Goal: Task Accomplishment & Management: Use online tool/utility

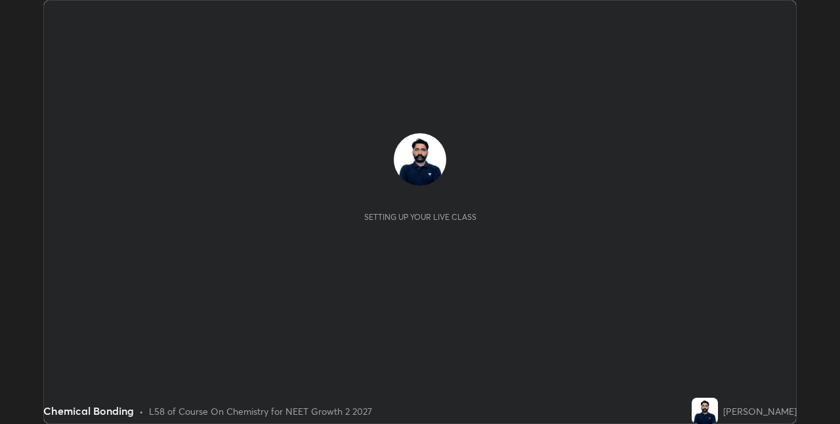
scroll to position [424, 840]
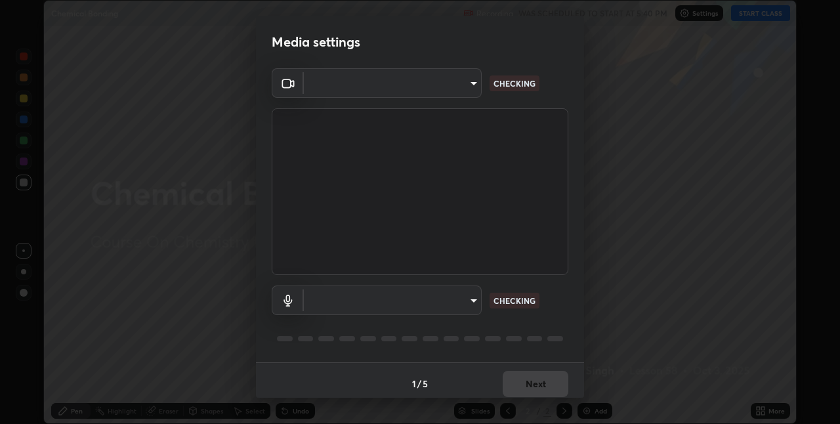
type input "280048489f4aceaa7dd929c42ae46e7d7a1038740bc9fc22ad0932e52b0860f8"
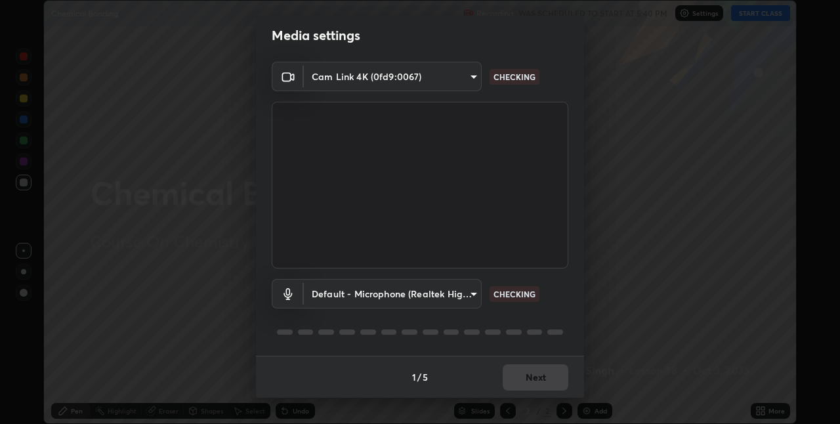
click at [404, 285] on body "Erase all Chemical Bonding Recording WAS SCHEDULED TO START AT 5:40 PM Settings…" at bounding box center [420, 212] width 840 height 424
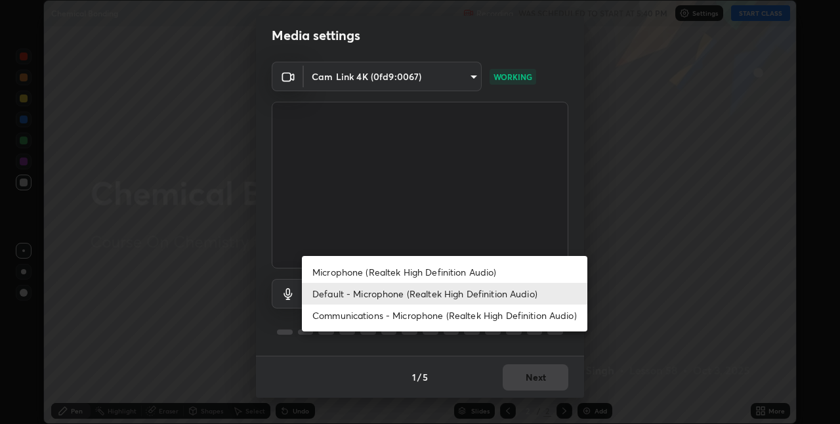
click at [454, 209] on div at bounding box center [420, 212] width 840 height 424
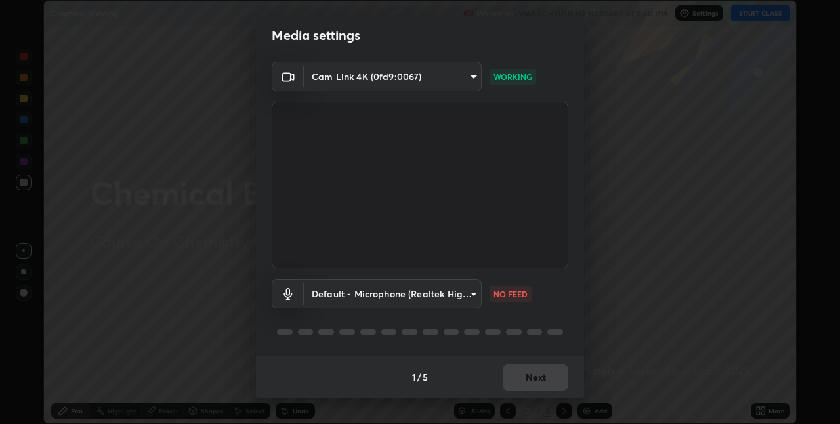
click at [405, 292] on body "Erase all Chemical Bonding Recording WAS SCHEDULED TO START AT 5:40 PM Settings…" at bounding box center [420, 212] width 840 height 424
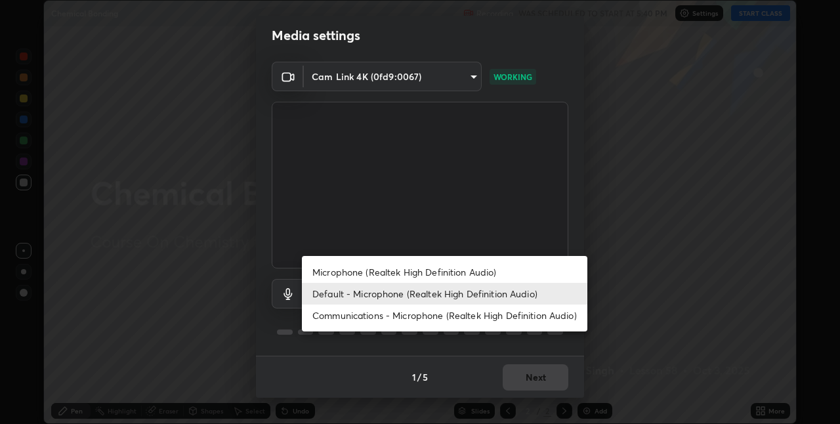
click at [400, 274] on li "Microphone (Realtek High Definition Audio)" at bounding box center [445, 272] width 286 height 22
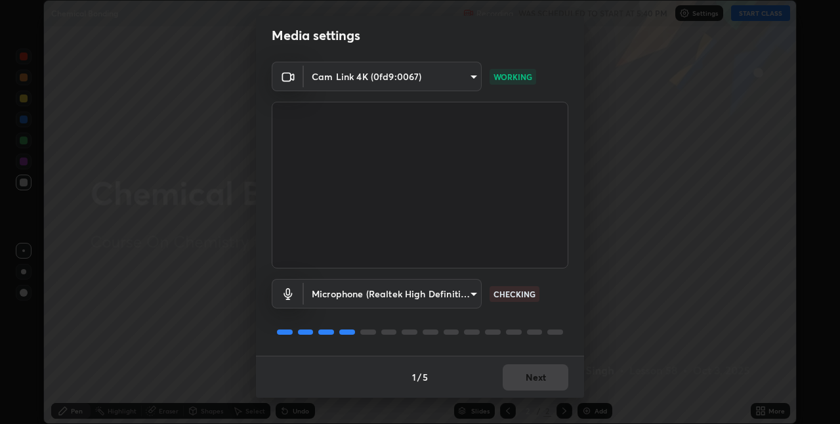
click at [419, 303] on body "Erase all Chemical Bonding Recording WAS SCHEDULED TO START AT 5:40 PM Settings…" at bounding box center [420, 212] width 840 height 424
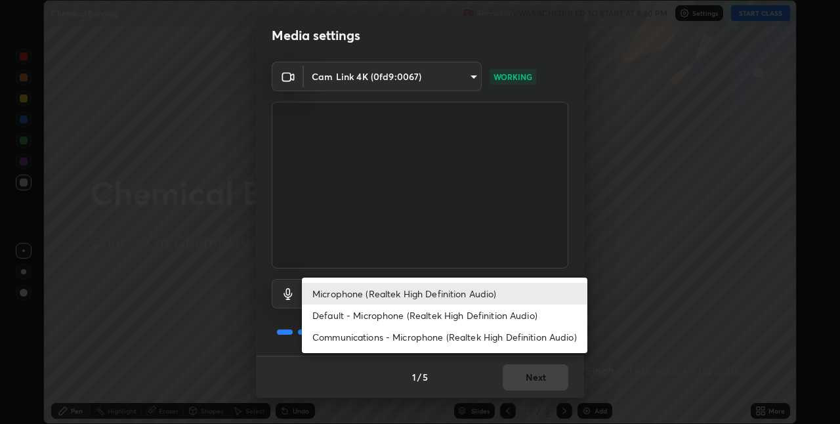
click at [386, 312] on li "Default - Microphone (Realtek High Definition Audio)" at bounding box center [445, 316] width 286 height 22
type input "default"
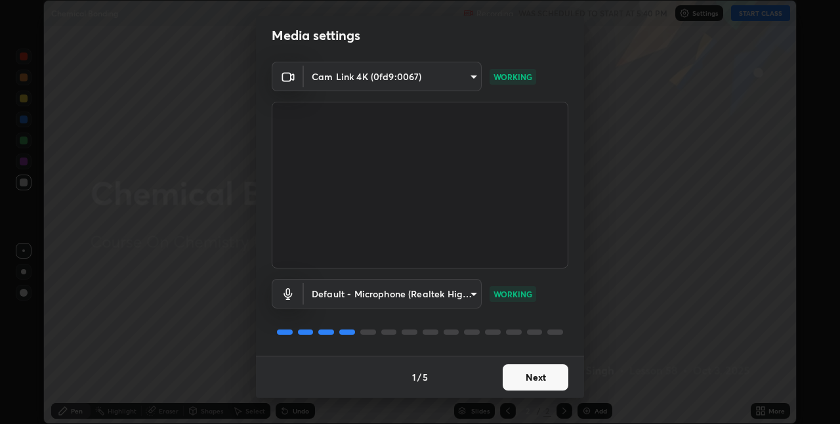
click at [530, 377] on button "Next" at bounding box center [536, 377] width 66 height 26
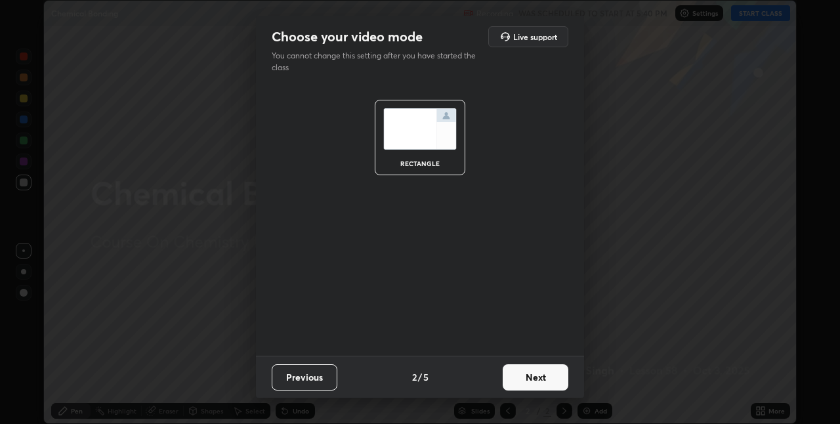
click at [538, 375] on button "Next" at bounding box center [536, 377] width 66 height 26
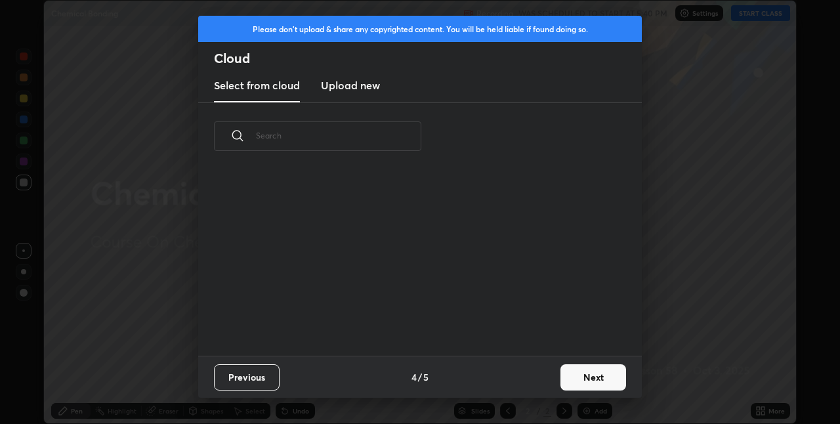
click at [561, 377] on button "Next" at bounding box center [594, 377] width 66 height 26
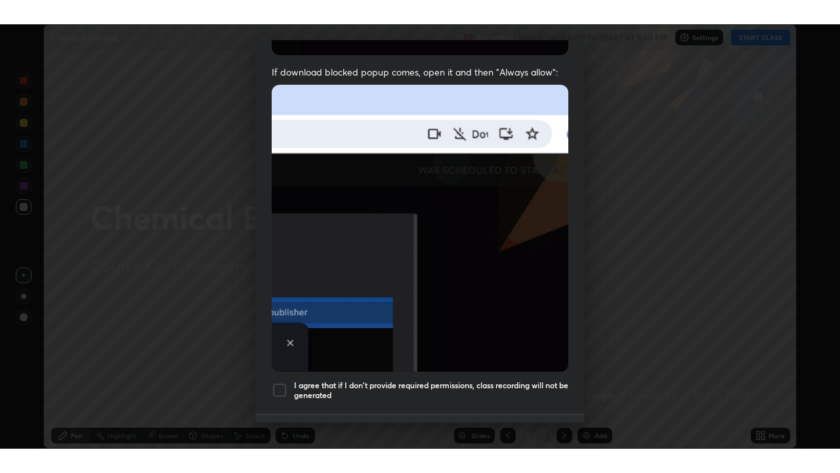
scroll to position [274, 0]
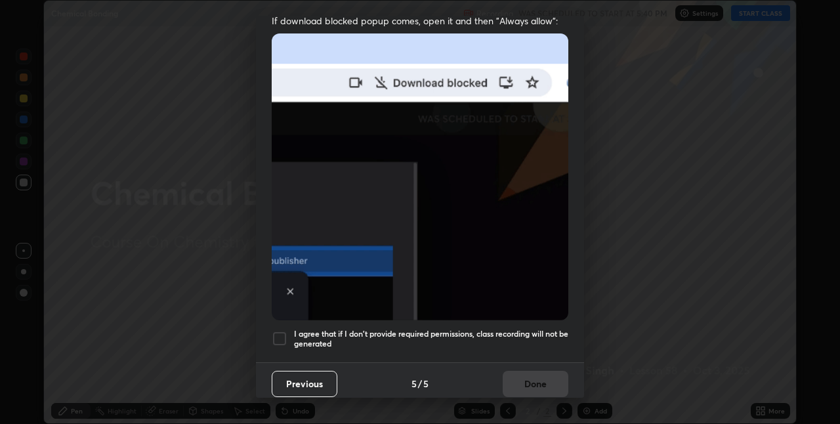
click at [276, 335] on div at bounding box center [280, 339] width 16 height 16
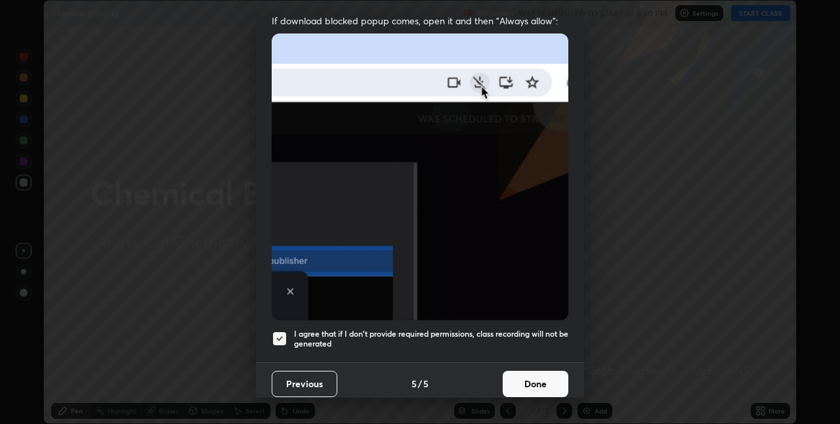
click at [533, 378] on button "Done" at bounding box center [536, 384] width 66 height 26
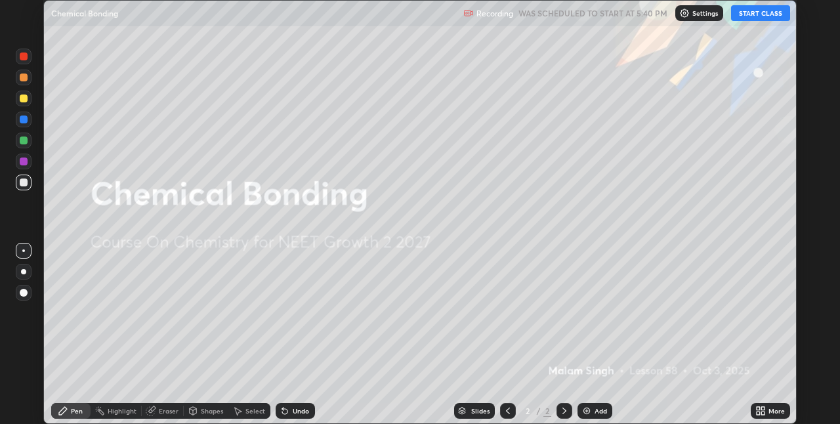
click at [767, 11] on button "START CLASS" at bounding box center [760, 13] width 59 height 16
click at [759, 411] on icon at bounding box center [761, 411] width 11 height 11
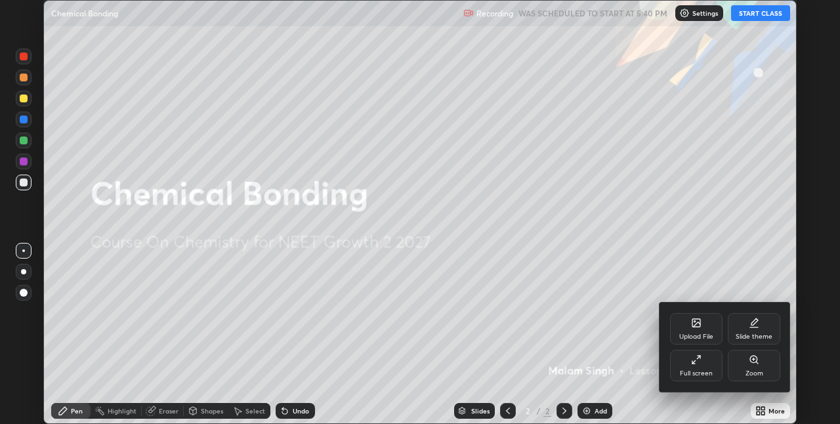
click at [708, 367] on div "Full screen" at bounding box center [696, 366] width 53 height 32
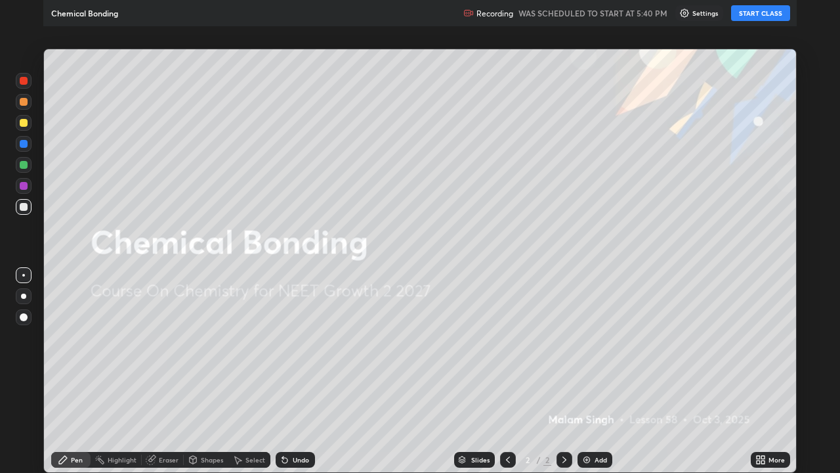
scroll to position [473, 840]
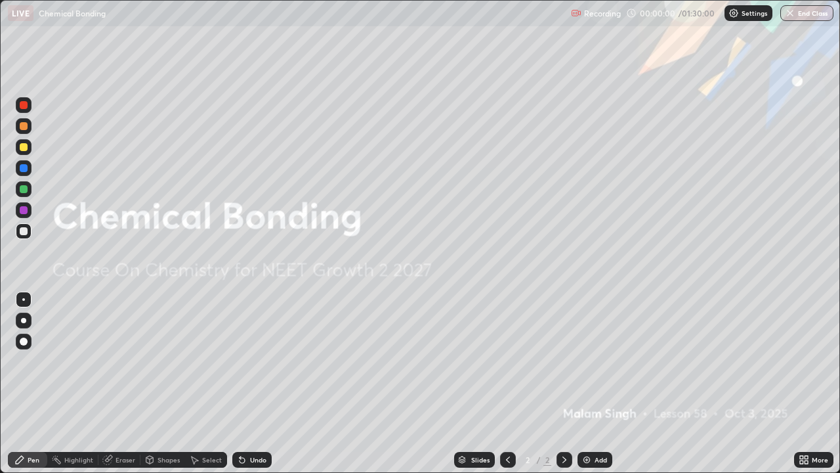
click at [591, 423] on img at bounding box center [587, 459] width 11 height 11
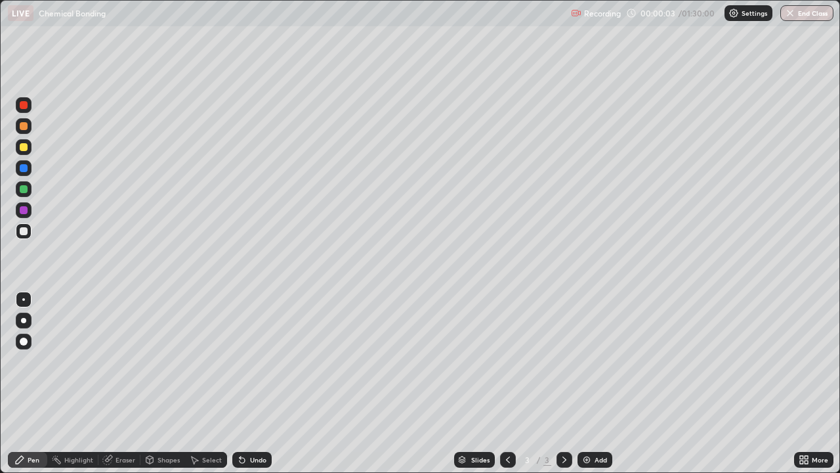
click at [26, 124] on div at bounding box center [24, 126] width 8 height 8
click at [24, 320] on div at bounding box center [23, 320] width 5 height 5
click at [23, 148] on div at bounding box center [24, 147] width 8 height 8
click at [25, 230] on div at bounding box center [24, 231] width 8 height 8
click at [125, 423] on div "Eraser" at bounding box center [119, 460] width 42 height 16
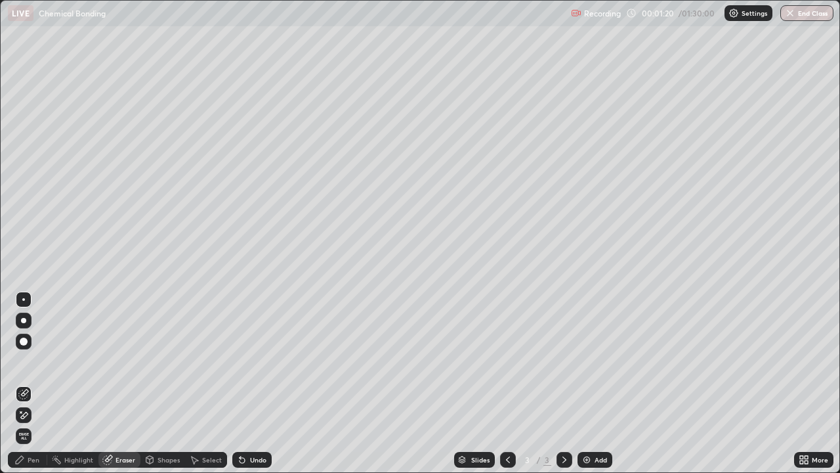
click at [35, 423] on div "Pen" at bounding box center [34, 459] width 12 height 7
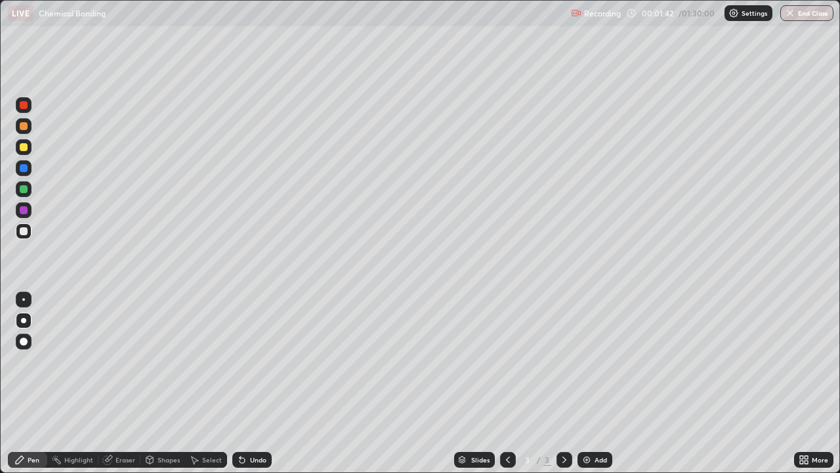
click at [125, 423] on div "Eraser" at bounding box center [126, 459] width 20 height 7
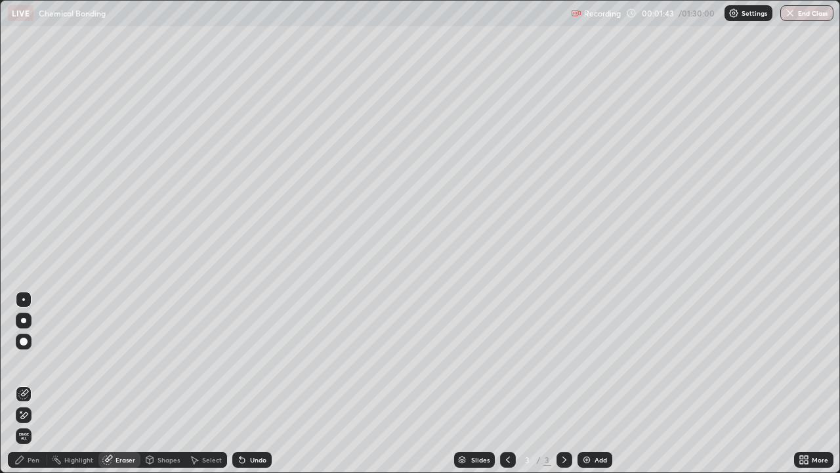
click at [37, 423] on div "Pen" at bounding box center [34, 459] width 12 height 7
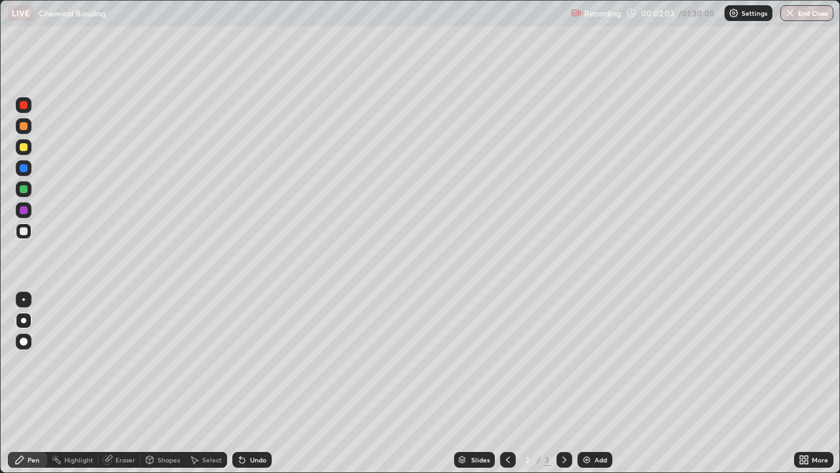
click at [24, 152] on div at bounding box center [24, 147] width 16 height 16
click at [20, 191] on div at bounding box center [24, 189] width 8 height 8
click at [20, 173] on div at bounding box center [24, 168] width 16 height 16
click at [23, 191] on div at bounding box center [24, 189] width 8 height 8
click at [24, 230] on div at bounding box center [24, 231] width 8 height 8
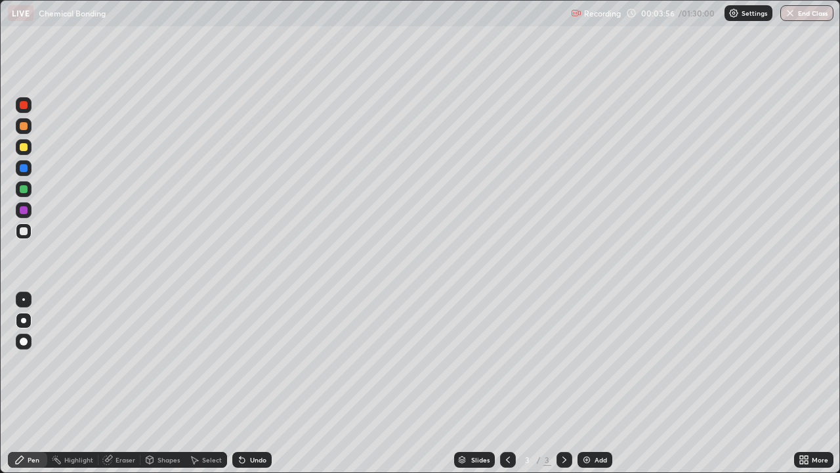
click at [22, 123] on div at bounding box center [24, 126] width 8 height 8
click at [582, 423] on img at bounding box center [587, 459] width 11 height 11
click at [22, 229] on div at bounding box center [24, 231] width 8 height 8
click at [24, 188] on div at bounding box center [24, 189] width 8 height 8
click at [23, 232] on div at bounding box center [24, 231] width 8 height 8
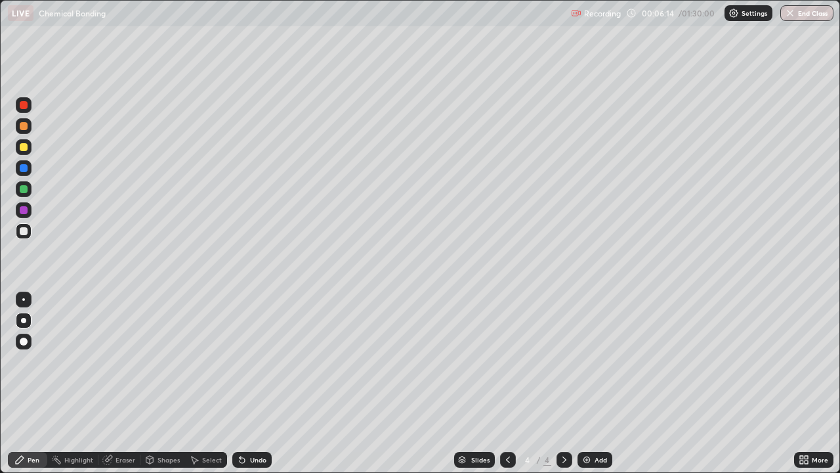
click at [22, 125] on div at bounding box center [24, 126] width 8 height 8
click at [119, 423] on div "Eraser" at bounding box center [126, 459] width 20 height 7
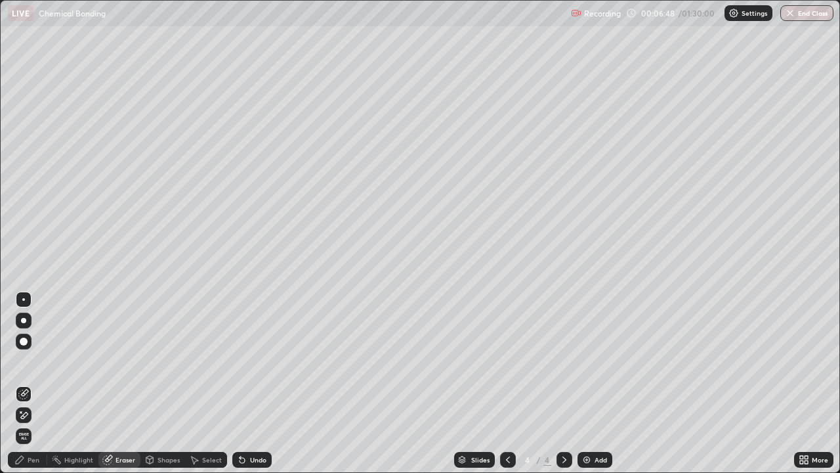
click at [24, 423] on icon at bounding box center [20, 460] width 8 height 8
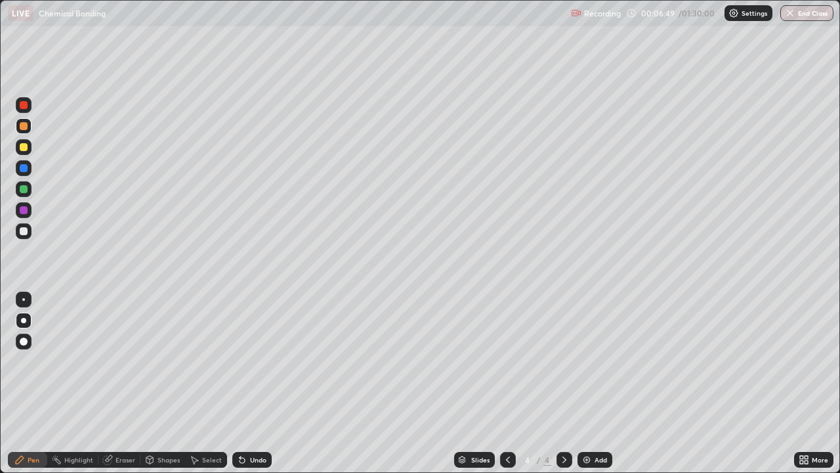
click at [22, 233] on div at bounding box center [24, 231] width 8 height 8
click at [122, 423] on div "Eraser" at bounding box center [126, 459] width 20 height 7
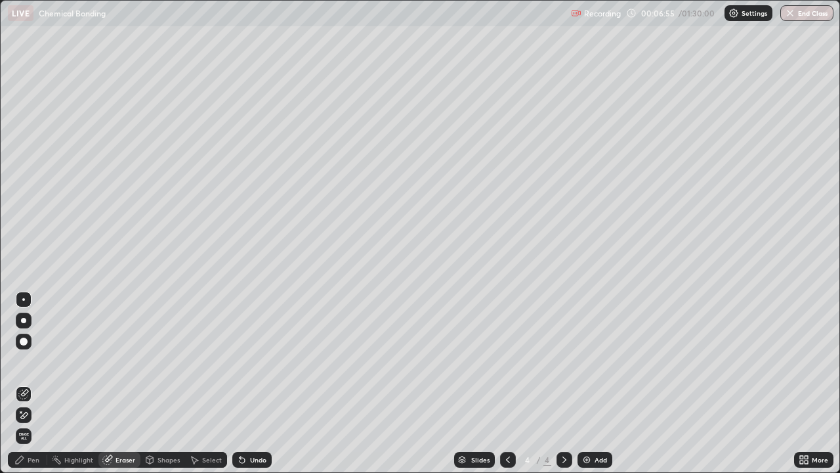
click at [30, 423] on div "Pen" at bounding box center [34, 459] width 12 height 7
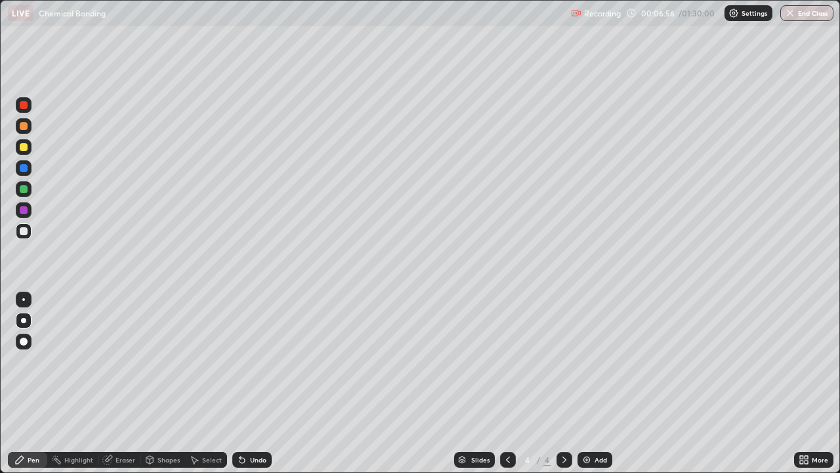
click at [24, 148] on div at bounding box center [24, 147] width 8 height 8
click at [22, 231] on div at bounding box center [24, 231] width 8 height 8
click at [24, 171] on div at bounding box center [24, 168] width 8 height 8
click at [155, 423] on div "Shapes" at bounding box center [162, 460] width 45 height 16
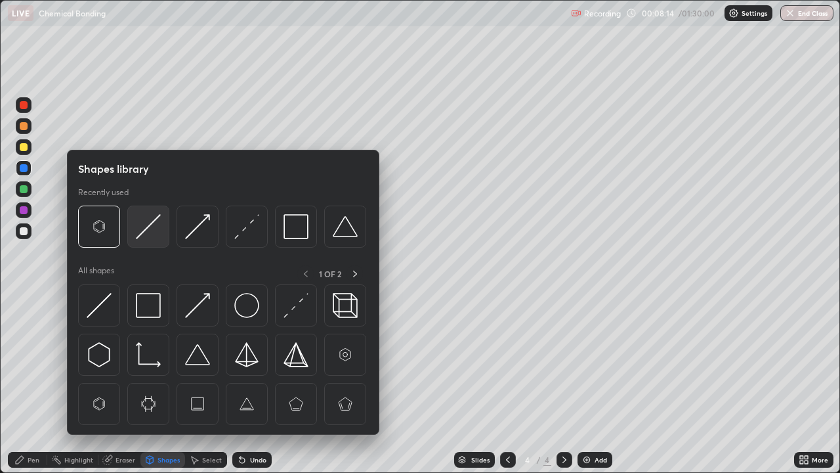
click at [137, 229] on img at bounding box center [148, 226] width 25 height 25
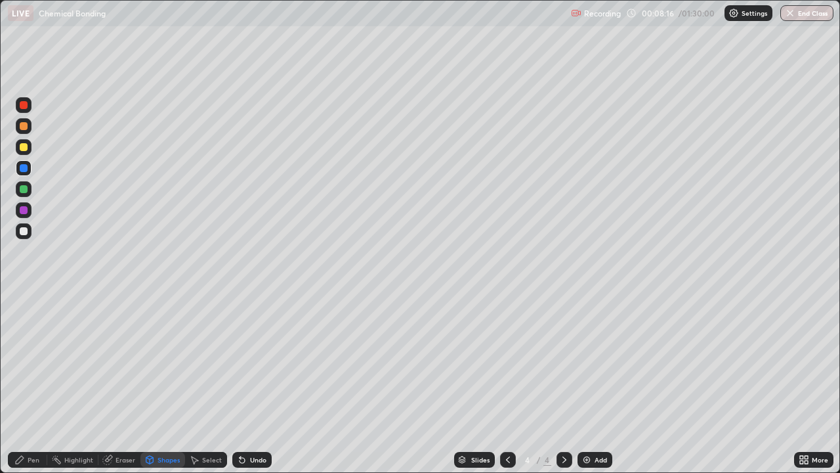
click at [24, 423] on icon at bounding box center [19, 459] width 11 height 11
click at [24, 232] on div at bounding box center [24, 231] width 8 height 8
click at [21, 127] on div at bounding box center [24, 126] width 8 height 8
click at [23, 188] on div at bounding box center [24, 189] width 8 height 8
click at [25, 145] on div at bounding box center [24, 147] width 8 height 8
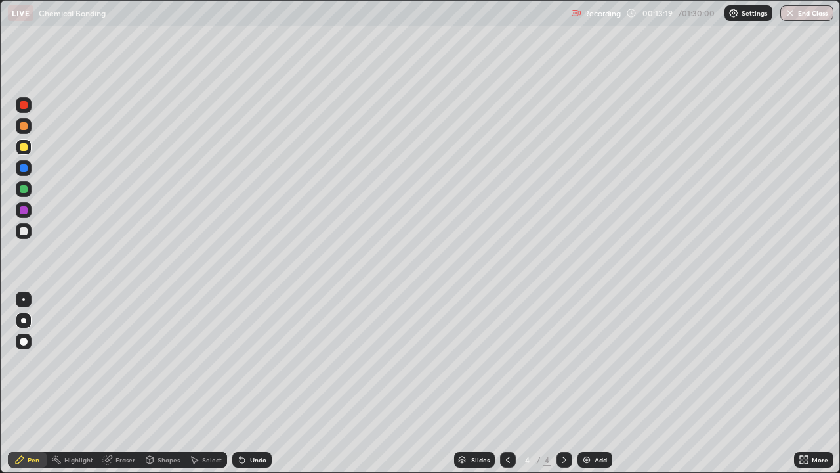
click at [30, 127] on div at bounding box center [24, 126] width 16 height 16
click at [587, 423] on img at bounding box center [587, 459] width 11 height 11
click at [18, 228] on div at bounding box center [24, 231] width 16 height 16
click at [20, 195] on div at bounding box center [24, 189] width 16 height 16
click at [23, 147] on div at bounding box center [24, 147] width 8 height 8
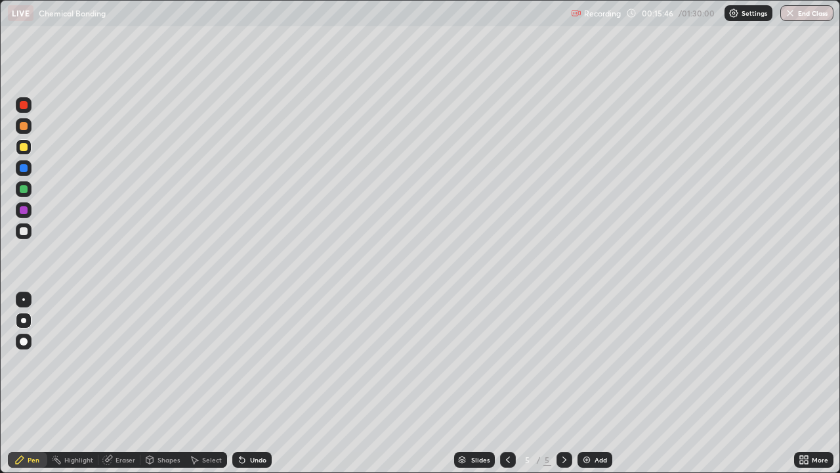
click at [23, 192] on div at bounding box center [24, 189] width 8 height 8
click at [246, 423] on div "Undo" at bounding box center [251, 460] width 39 height 16
click at [247, 423] on div "Undo" at bounding box center [251, 460] width 39 height 16
click at [249, 423] on div "Undo" at bounding box center [251, 460] width 39 height 16
click at [254, 423] on div "Undo" at bounding box center [258, 459] width 16 height 7
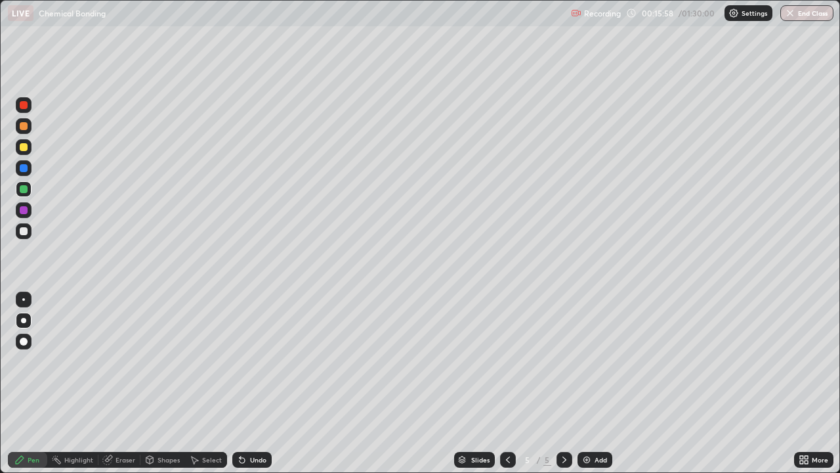
click at [254, 423] on div "Undo" at bounding box center [258, 459] width 16 height 7
click at [257, 423] on div "Undo" at bounding box center [258, 459] width 16 height 7
click at [23, 127] on div at bounding box center [24, 126] width 8 height 8
click at [26, 192] on div at bounding box center [24, 189] width 8 height 8
click at [20, 233] on div at bounding box center [24, 231] width 8 height 8
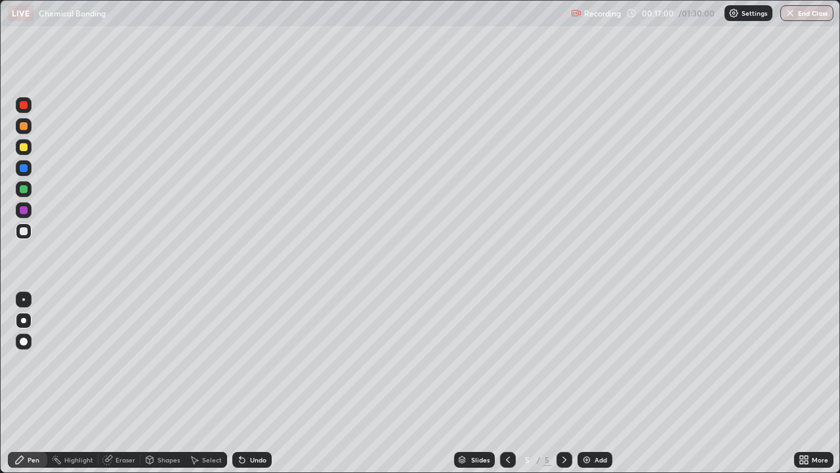
click at [22, 148] on div at bounding box center [24, 147] width 8 height 8
click at [22, 186] on div at bounding box center [24, 189] width 8 height 8
click at [26, 229] on div at bounding box center [24, 231] width 8 height 8
click at [21, 132] on div at bounding box center [24, 126] width 16 height 16
click at [24, 150] on div at bounding box center [24, 147] width 8 height 8
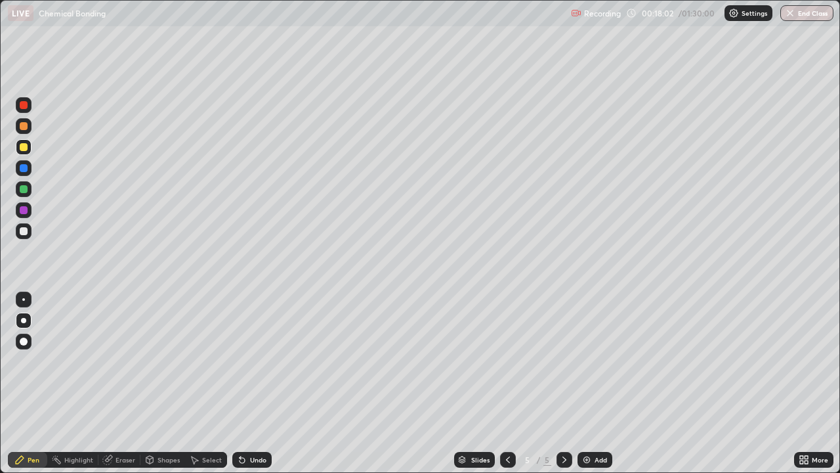
click at [242, 423] on icon at bounding box center [242, 460] width 5 height 5
click at [244, 423] on icon at bounding box center [242, 459] width 11 height 11
click at [246, 423] on div "Undo" at bounding box center [251, 460] width 39 height 16
click at [245, 423] on div "Undo" at bounding box center [251, 460] width 39 height 16
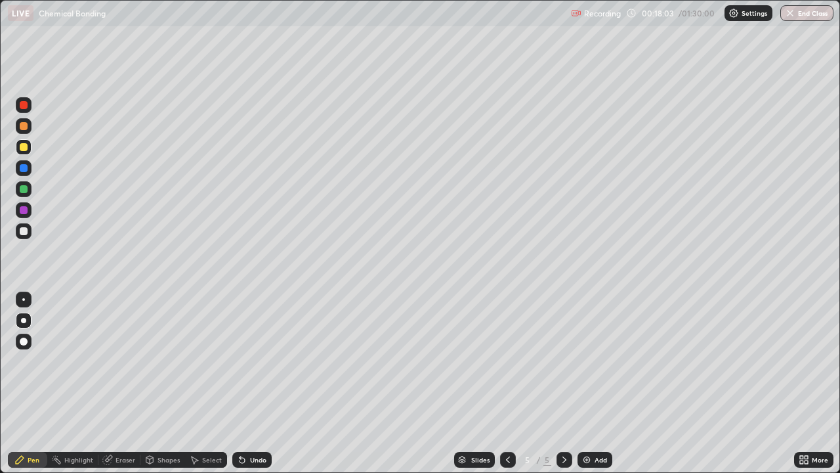
click at [247, 423] on div "Undo" at bounding box center [251, 460] width 39 height 16
click at [251, 423] on div "Undo" at bounding box center [258, 459] width 16 height 7
click at [252, 423] on div "Undo" at bounding box center [258, 459] width 16 height 7
click at [27, 232] on div at bounding box center [24, 231] width 8 height 8
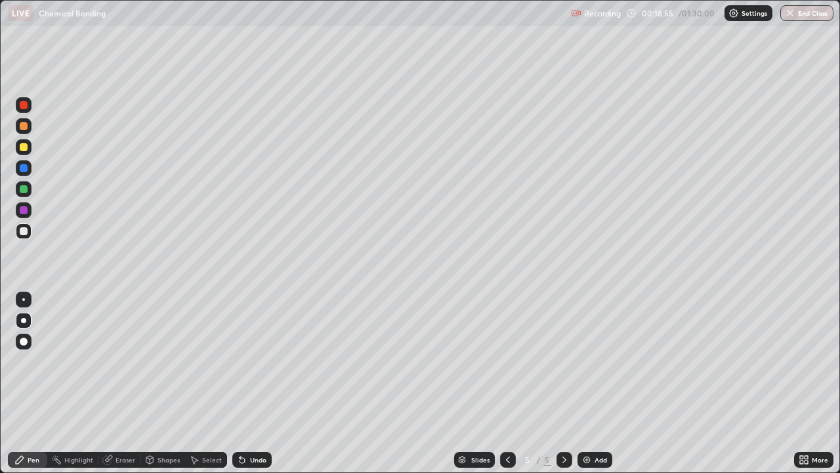
click at [24, 127] on div at bounding box center [24, 126] width 8 height 8
click at [22, 195] on div at bounding box center [24, 189] width 16 height 16
click at [23, 217] on div at bounding box center [24, 210] width 16 height 16
click at [165, 423] on div "Shapes" at bounding box center [169, 459] width 22 height 7
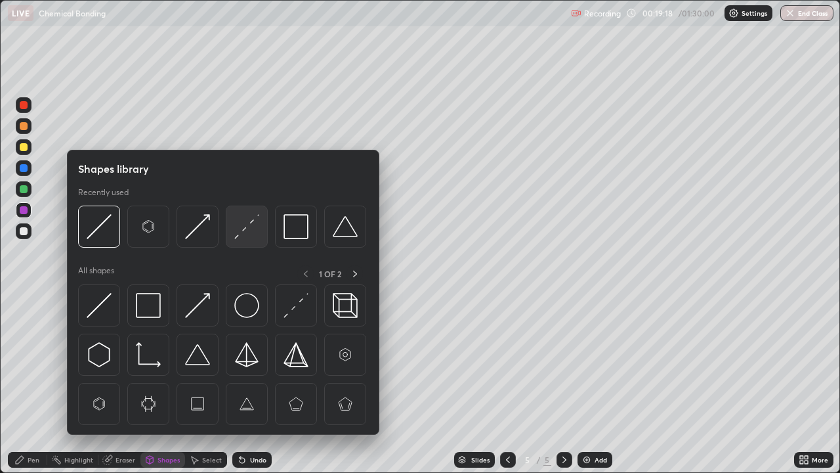
click at [249, 222] on img at bounding box center [246, 226] width 25 height 25
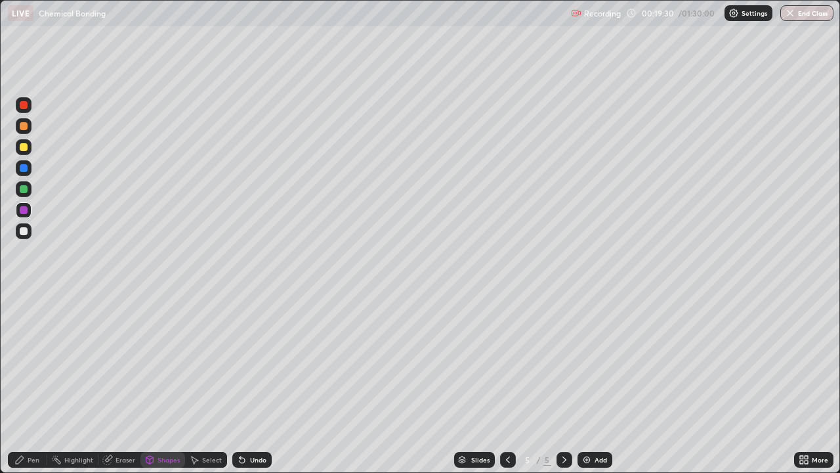
click at [41, 423] on div "Pen" at bounding box center [27, 460] width 39 height 16
click at [23, 232] on div at bounding box center [24, 231] width 8 height 8
click at [23, 190] on div at bounding box center [24, 189] width 8 height 8
click at [26, 129] on div at bounding box center [24, 126] width 8 height 8
click at [22, 236] on div at bounding box center [24, 231] width 16 height 16
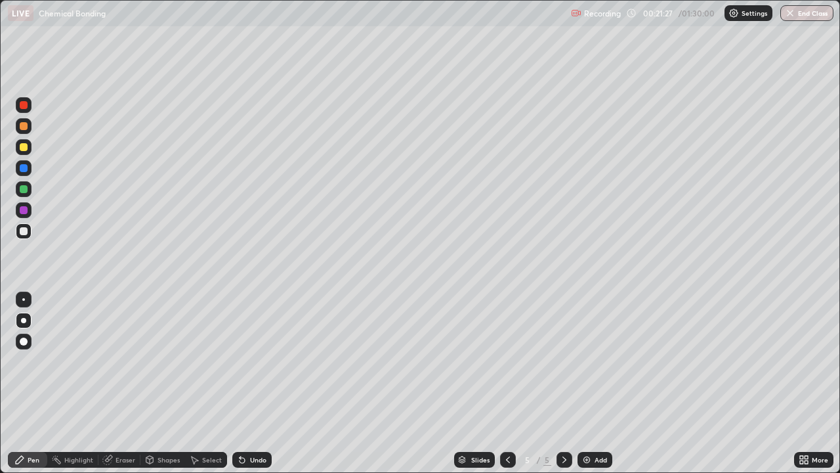
click at [25, 148] on div at bounding box center [24, 147] width 8 height 8
click at [23, 233] on div at bounding box center [24, 231] width 8 height 8
click at [26, 188] on div at bounding box center [24, 189] width 8 height 8
click at [24, 232] on div at bounding box center [24, 231] width 8 height 8
click at [23, 148] on div at bounding box center [24, 147] width 8 height 8
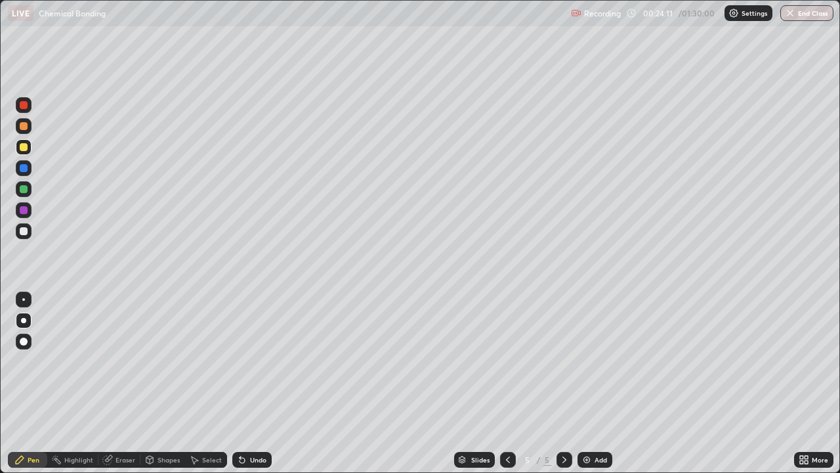
click at [24, 190] on div at bounding box center [24, 189] width 8 height 8
click at [587, 423] on img at bounding box center [587, 459] width 11 height 11
click at [23, 127] on div at bounding box center [24, 126] width 8 height 8
click at [20, 144] on div at bounding box center [24, 147] width 8 height 8
click at [24, 232] on div at bounding box center [24, 231] width 8 height 8
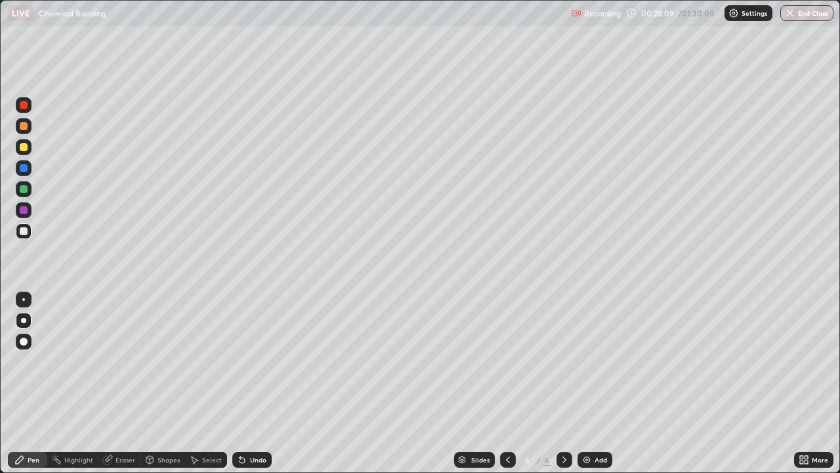
click at [23, 142] on div at bounding box center [24, 147] width 16 height 16
click at [26, 234] on div at bounding box center [24, 231] width 8 height 8
click at [24, 148] on div at bounding box center [24, 147] width 8 height 8
click at [22, 236] on div at bounding box center [24, 231] width 16 height 16
click at [22, 196] on div at bounding box center [24, 189] width 16 height 16
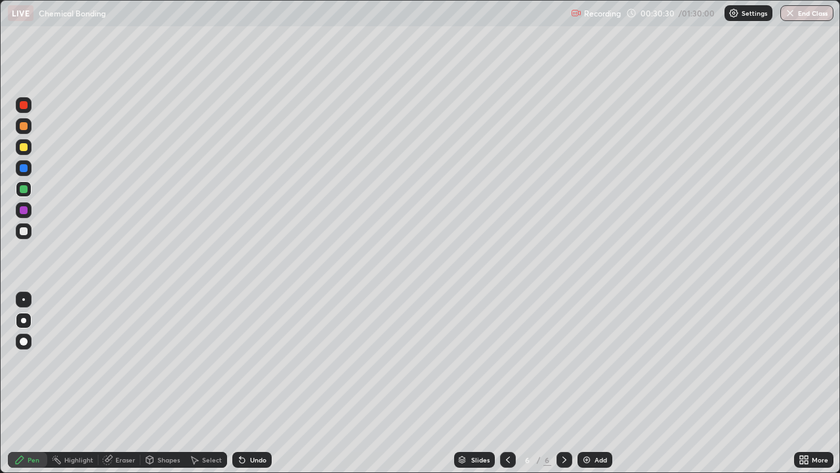
click at [160, 423] on div "Shapes" at bounding box center [169, 459] width 22 height 7
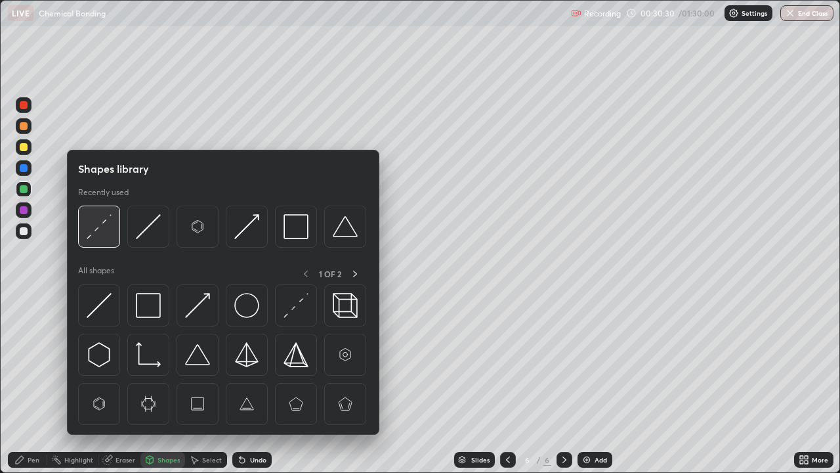
click at [89, 228] on img at bounding box center [99, 226] width 25 height 25
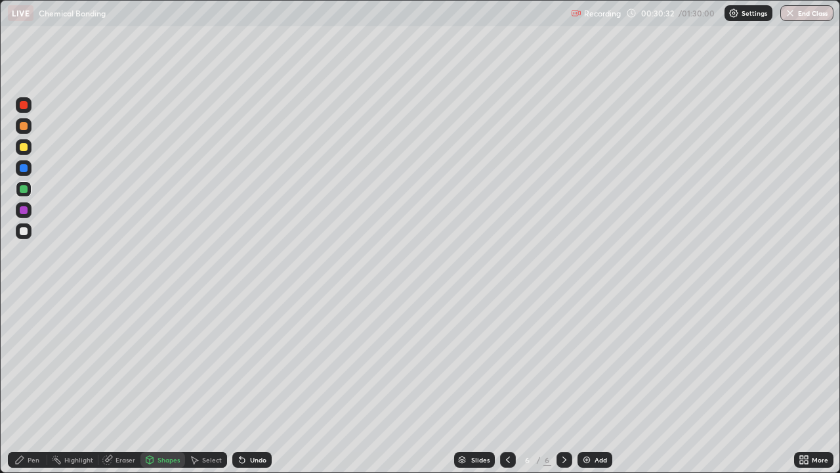
click at [36, 423] on div "Pen" at bounding box center [34, 459] width 12 height 7
click at [20, 236] on div at bounding box center [24, 231] width 16 height 16
click at [584, 423] on img at bounding box center [587, 459] width 11 height 11
click at [23, 124] on div at bounding box center [24, 126] width 8 height 8
click at [22, 231] on div at bounding box center [24, 231] width 8 height 8
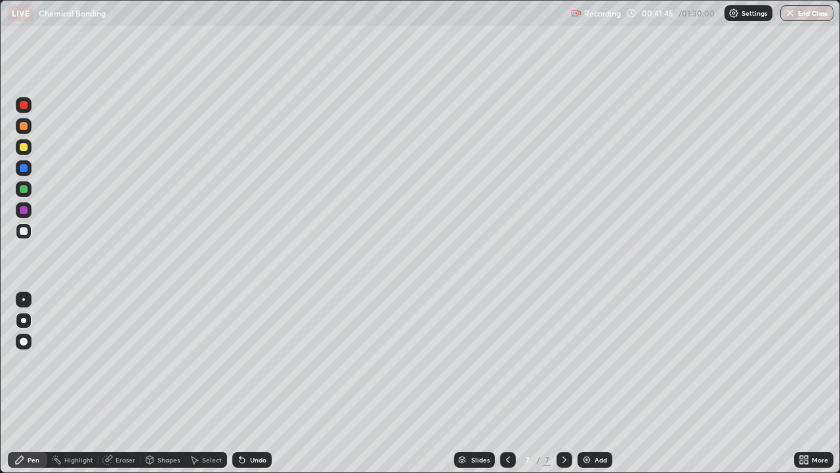
click at [25, 149] on div at bounding box center [24, 147] width 8 height 8
click at [21, 187] on div at bounding box center [24, 189] width 8 height 8
click at [18, 232] on div at bounding box center [24, 231] width 16 height 16
click at [20, 149] on div at bounding box center [24, 147] width 8 height 8
click at [24, 190] on div at bounding box center [24, 189] width 8 height 8
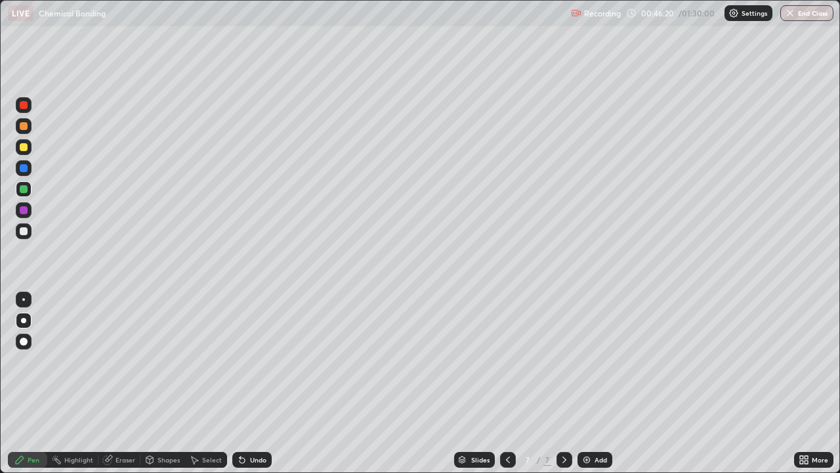
click at [22, 208] on div at bounding box center [24, 210] width 8 height 8
click at [17, 232] on div at bounding box center [24, 231] width 16 height 16
click at [26, 188] on div at bounding box center [24, 189] width 8 height 8
click at [20, 233] on div at bounding box center [24, 231] width 8 height 8
click at [25, 175] on div at bounding box center [24, 168] width 16 height 16
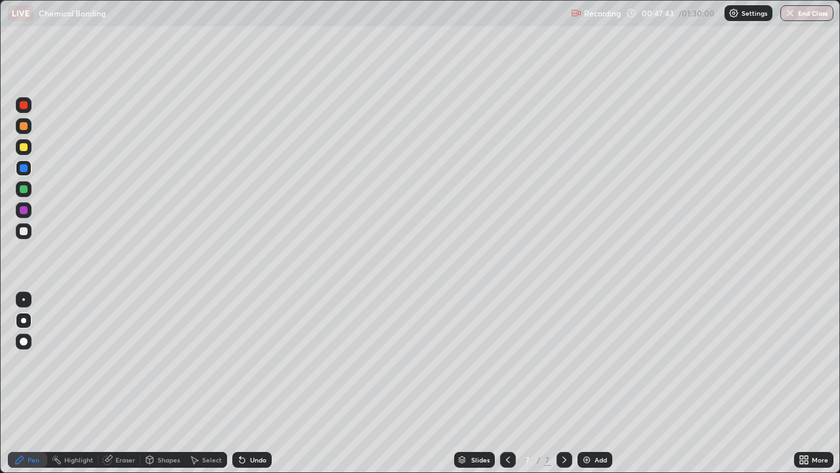
click at [25, 231] on div at bounding box center [24, 231] width 8 height 8
click at [24, 153] on div at bounding box center [24, 147] width 16 height 16
click at [25, 215] on div at bounding box center [24, 210] width 16 height 16
click at [26, 194] on div at bounding box center [24, 189] width 16 height 16
click at [30, 211] on div at bounding box center [24, 210] width 16 height 16
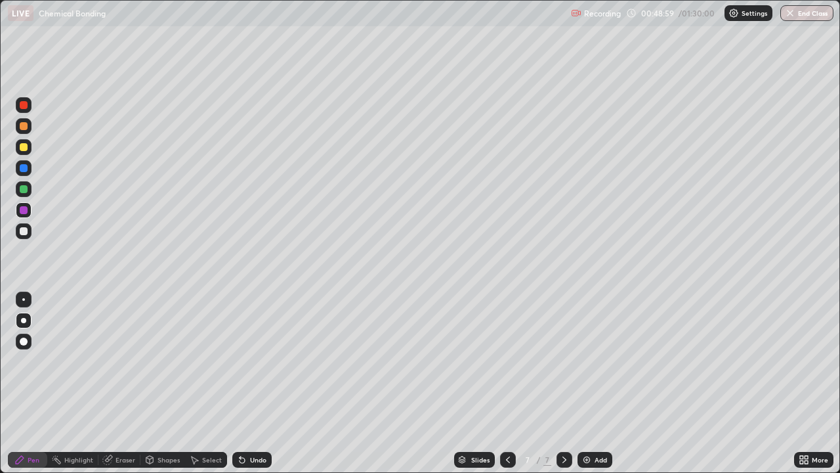
click at [24, 231] on div at bounding box center [24, 231] width 8 height 8
click at [24, 191] on div at bounding box center [24, 189] width 8 height 8
click at [589, 423] on img at bounding box center [587, 459] width 11 height 11
click at [24, 231] on div at bounding box center [24, 231] width 8 height 8
click at [22, 173] on div at bounding box center [24, 168] width 16 height 16
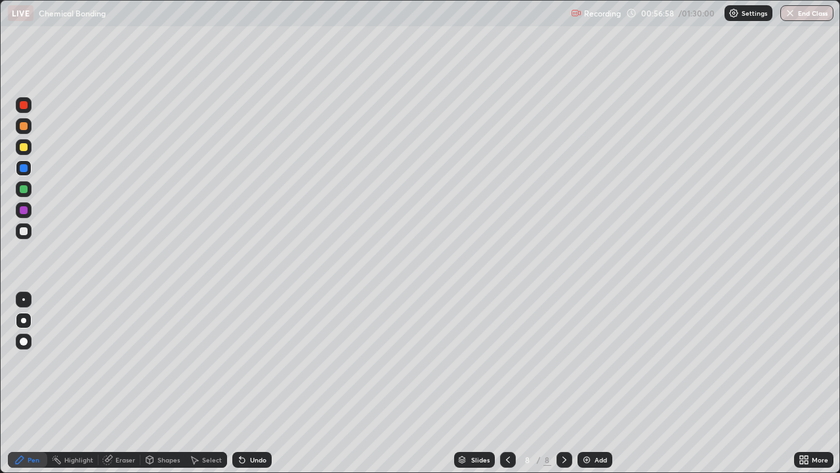
click at [25, 229] on div at bounding box center [24, 231] width 8 height 8
click at [22, 190] on div at bounding box center [24, 189] width 8 height 8
click at [27, 238] on div at bounding box center [24, 231] width 16 height 16
click at [582, 423] on img at bounding box center [587, 459] width 11 height 11
click at [18, 129] on div at bounding box center [24, 126] width 16 height 16
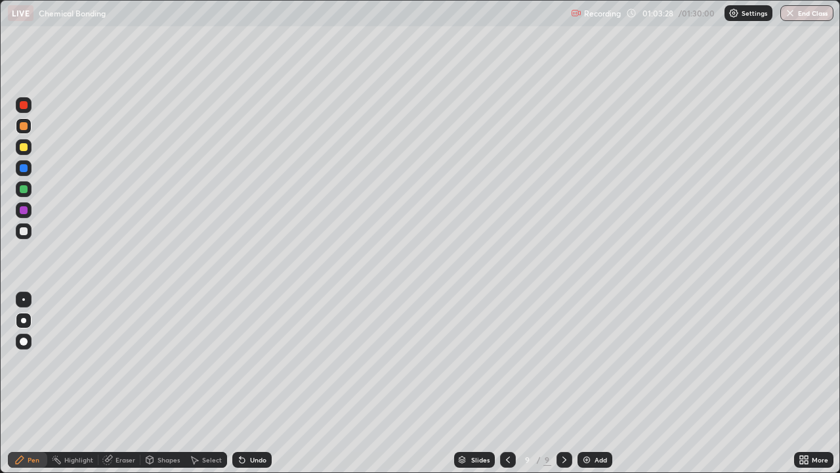
click at [22, 153] on div at bounding box center [24, 147] width 16 height 16
click at [25, 194] on div at bounding box center [24, 189] width 16 height 16
click at [25, 212] on div at bounding box center [24, 210] width 8 height 8
click at [18, 189] on div at bounding box center [24, 189] width 16 height 16
click at [512, 423] on div at bounding box center [508, 460] width 16 height 16
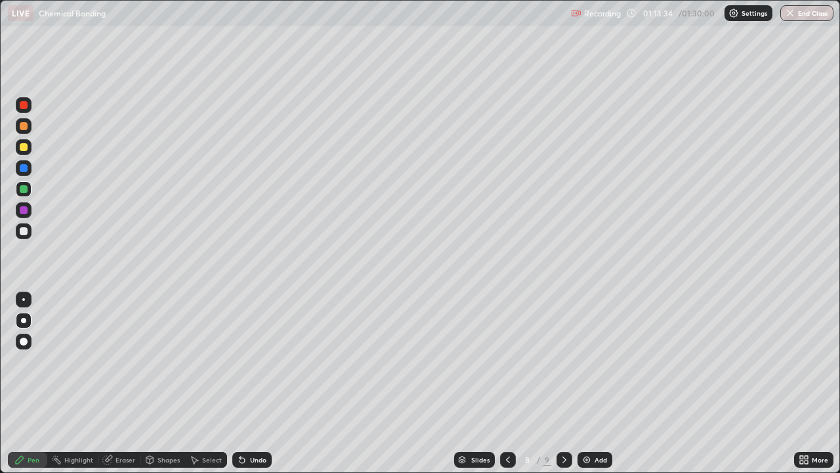
click at [514, 423] on div at bounding box center [508, 460] width 16 height 16
click at [522, 423] on div "7" at bounding box center [527, 460] width 13 height 8
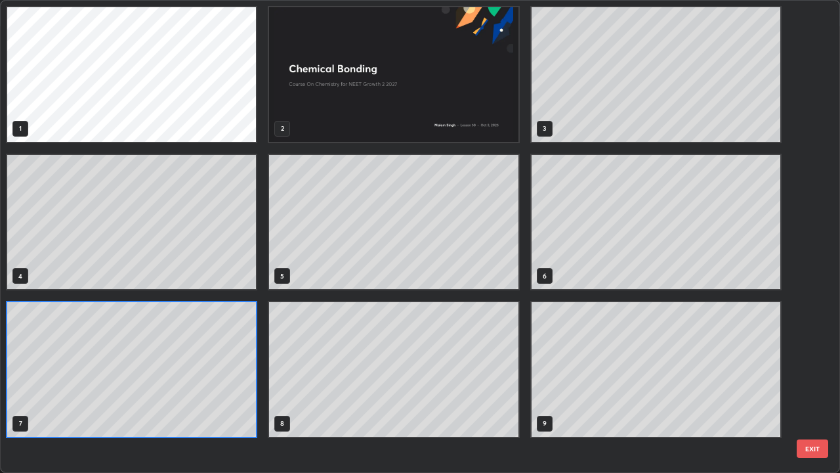
scroll to position [467, 832]
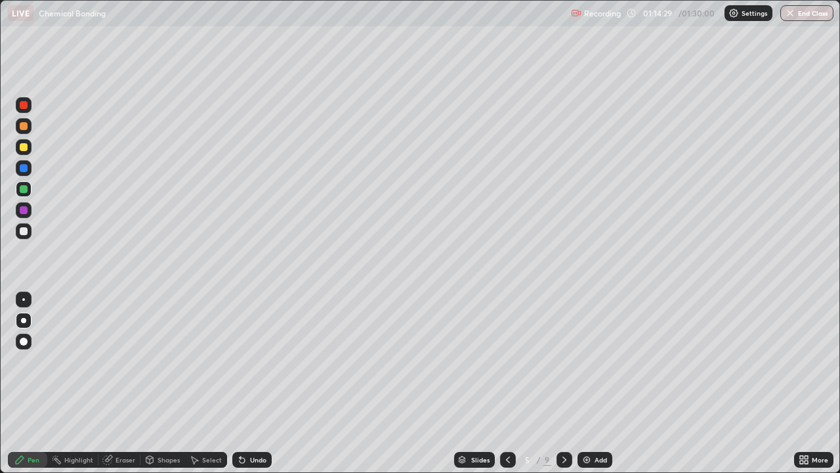
click at [564, 423] on icon at bounding box center [565, 459] width 4 height 7
click at [797, 14] on button "End Class" at bounding box center [806, 13] width 53 height 16
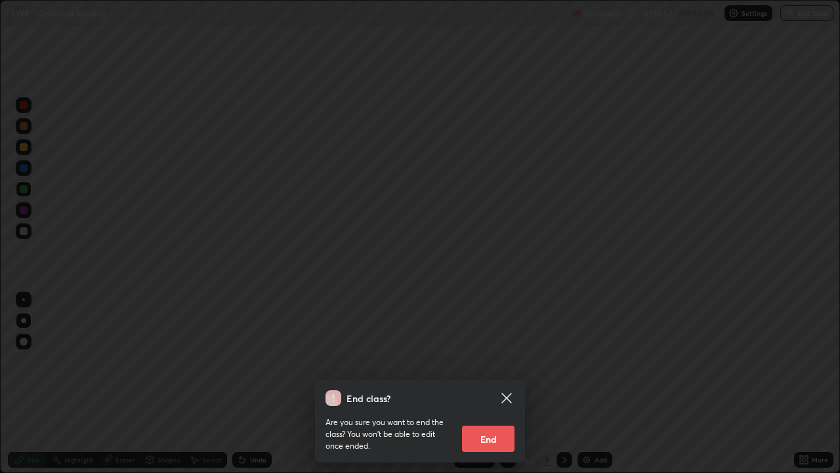
click at [491, 423] on button "End" at bounding box center [488, 438] width 53 height 26
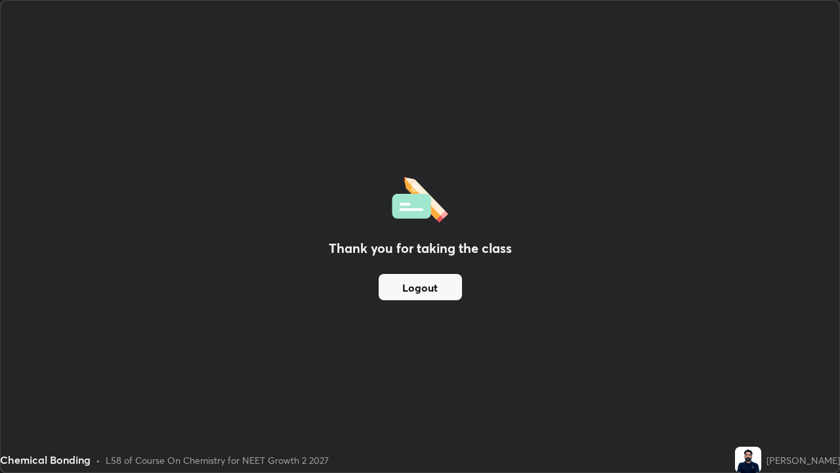
click at [410, 288] on button "Logout" at bounding box center [420, 287] width 83 height 26
click at [412, 282] on button "Logout" at bounding box center [420, 287] width 83 height 26
